Goal: Information Seeking & Learning: Understand process/instructions

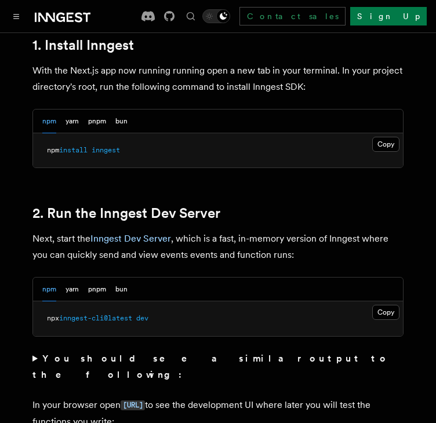
scroll to position [695, 0]
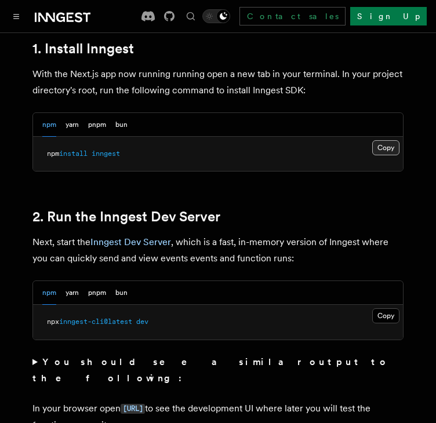
click at [390, 140] on button "Copy Copied" at bounding box center [385, 147] width 27 height 15
click at [392, 308] on button "Copy Copied" at bounding box center [385, 315] width 27 height 15
click at [385, 308] on button "Copy Copied" at bounding box center [385, 315] width 27 height 15
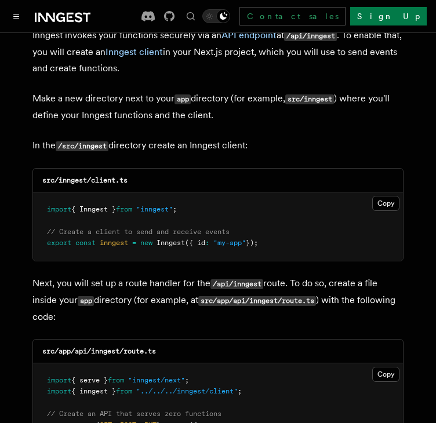
scroll to position [1448, 0]
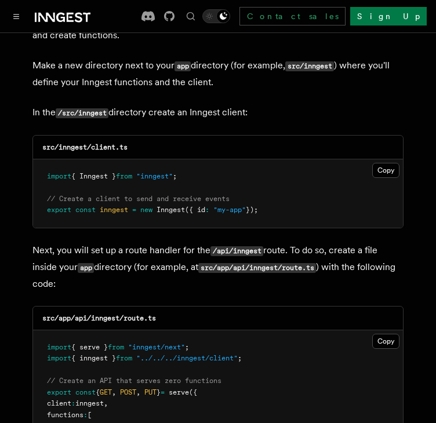
click at [73, 143] on code "src/inngest/client.ts" at bounding box center [84, 147] width 85 height 8
copy code "inngest"
click at [112, 143] on code "src/inngest/client.ts" at bounding box center [84, 147] width 85 height 8
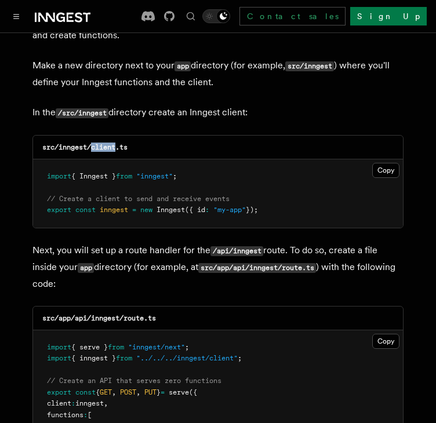
copy code "client"
drag, startPoint x: 392, startPoint y: 134, endPoint x: 443, endPoint y: 122, distance: 51.8
click at [392, 163] on button "Copy Copied" at bounding box center [385, 170] width 27 height 15
click at [115, 314] on code "src/app/api/inngest/route.ts" at bounding box center [99, 318] width 114 height 8
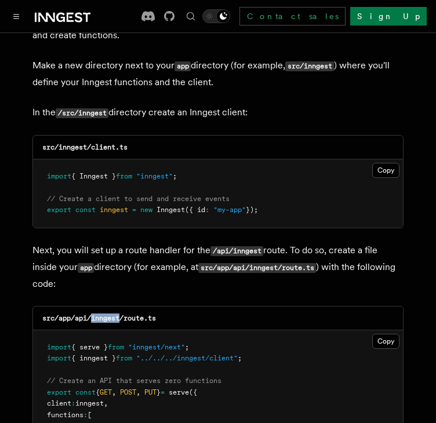
copy code "inngest"
click at [111, 143] on code "src/inngest/client.ts" at bounding box center [84, 147] width 85 height 8
click at [134, 314] on code "src/app/api/inngest/route.ts" at bounding box center [99, 318] width 114 height 8
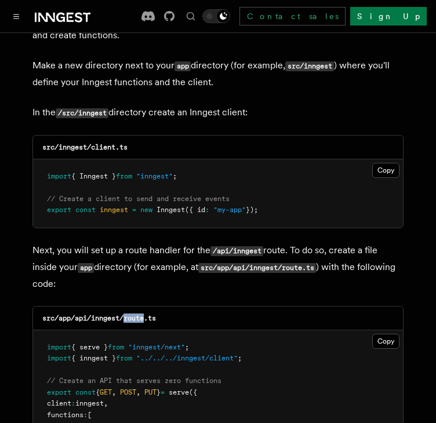
copy code "route"
drag, startPoint x: 381, startPoint y: 302, endPoint x: 429, endPoint y: 293, distance: 49.1
click at [381, 334] on button "Copy Copied" at bounding box center [385, 341] width 27 height 15
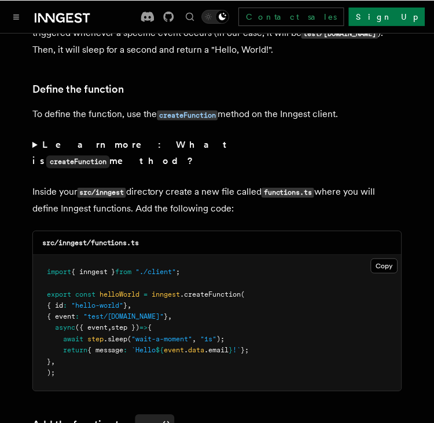
scroll to position [1970, 0]
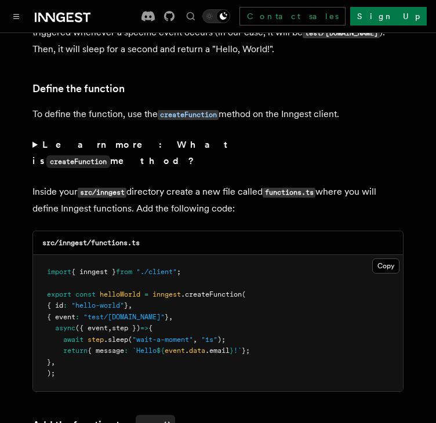
click at [108, 239] on code "src/inngest/functions.ts" at bounding box center [90, 243] width 97 height 8
copy code "functions"
drag, startPoint x: 208, startPoint y: 228, endPoint x: 41, endPoint y: 220, distance: 167.0
click at [41, 255] on pre "import { inngest } from "./client" ; export const helloWorld = inngest .createF…" at bounding box center [218, 323] width 370 height 136
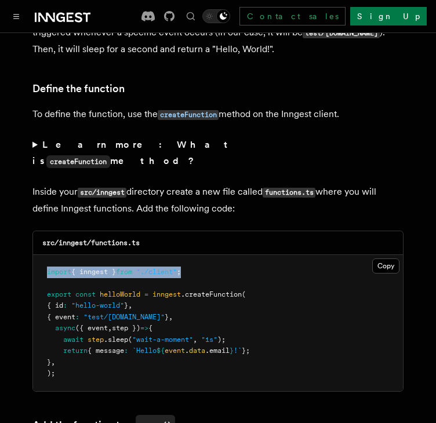
copy span "import { inngest } from "./client" ;"
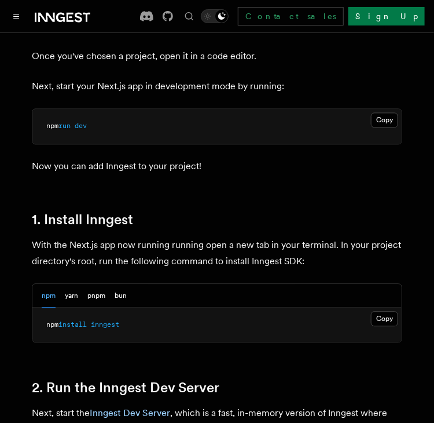
scroll to position [121, 0]
